Goal: Information Seeking & Learning: Learn about a topic

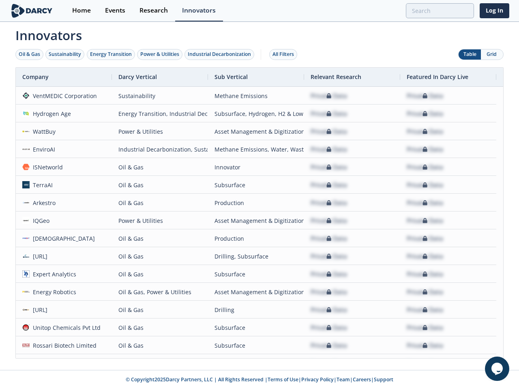
click at [30, 54] on div "Oil & Gas" at bounding box center [30, 54] width 22 height 7
click at [65, 54] on div "Sustainability" at bounding box center [65, 54] width 32 height 7
click at [111, 54] on div "Energy Transition" at bounding box center [111, 54] width 42 height 7
click at [161, 54] on div "Power & Utilities" at bounding box center [159, 54] width 39 height 7
click at [221, 54] on div "Industrial Decarbonization" at bounding box center [219, 54] width 63 height 7
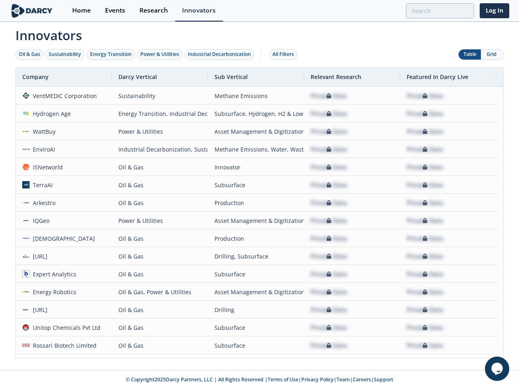
click at [286, 54] on div "All Filters" at bounding box center [284, 54] width 22 height 7
